Goal: Communication & Community: Answer question/provide support

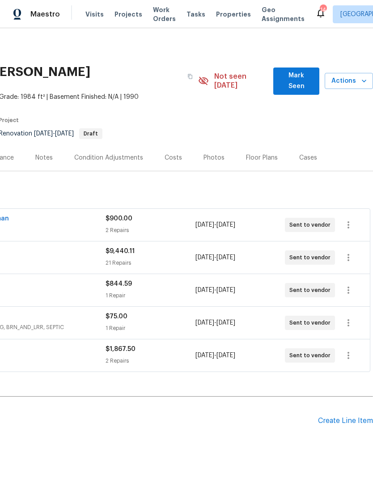
scroll to position [0, 132]
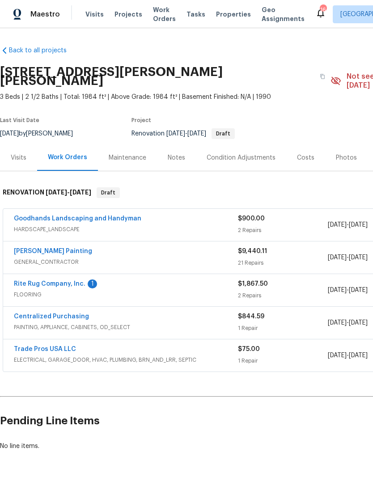
click at [42, 281] on link "Rite Rug Company, Inc." at bounding box center [50, 284] width 72 height 6
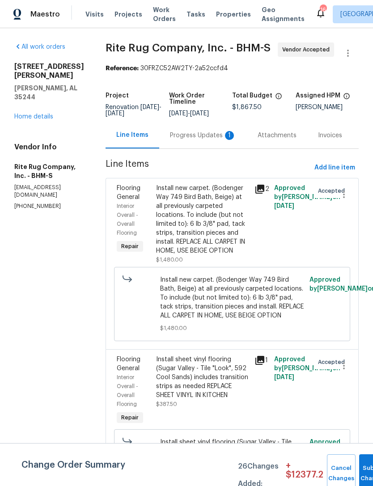
click at [197, 140] on div "Progress Updates 1" at bounding box center [203, 135] width 66 height 9
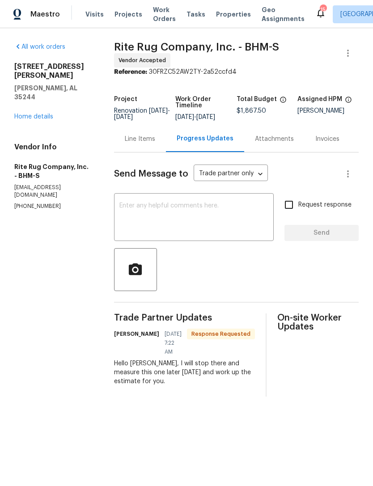
click at [169, 209] on textarea at bounding box center [193, 217] width 149 height 31
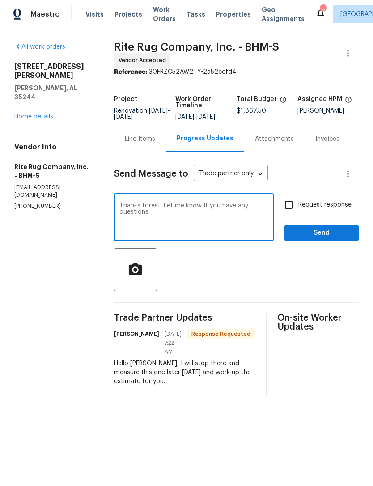
type textarea "Thanks forest. Let me know If you have any questions."
click at [331, 238] on span "Send" at bounding box center [321, 232] width 60 height 11
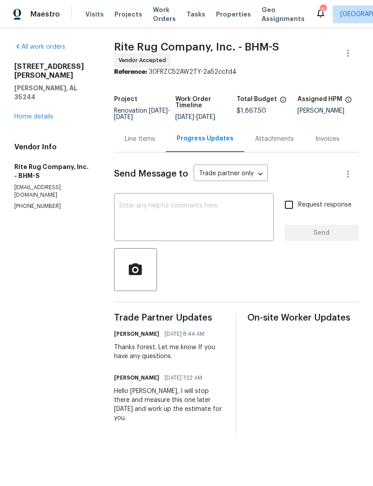
click at [29, 114] on link "Home details" at bounding box center [33, 117] width 39 height 6
